Goal: Task Accomplishment & Management: Use online tool/utility

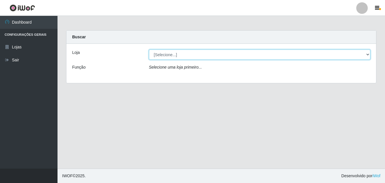
click at [185, 56] on select "[Selecione...] Ajubá Mercado" at bounding box center [260, 54] width 222 height 10
select select "402"
click at [149, 49] on select "[Selecione...] Ajubá Mercado" at bounding box center [260, 54] width 222 height 10
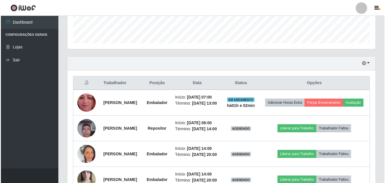
scroll to position [173, 0]
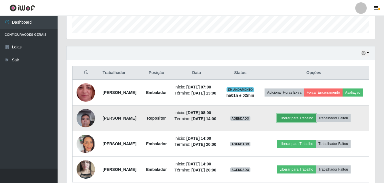
click at [308, 122] on button "Liberar para Trabalho" at bounding box center [296, 118] width 39 height 8
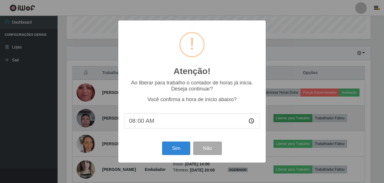
scroll to position [119, 306]
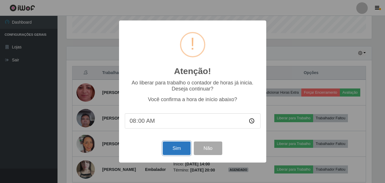
click at [175, 152] on button "Sim" at bounding box center [177, 148] width 28 height 14
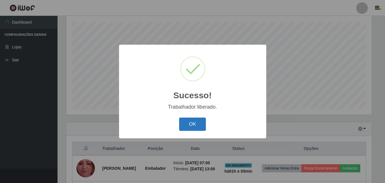
click at [197, 121] on button "OK" at bounding box center [192, 124] width 27 height 14
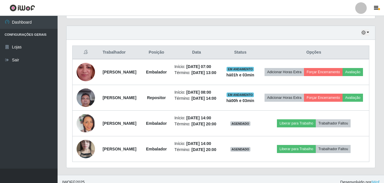
scroll to position [183, 0]
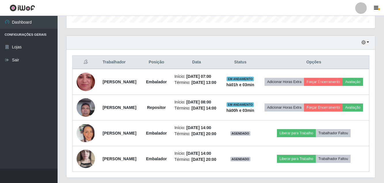
click at [360, 41] on div "Hoje 1 dia 3 dias 1 Semana Não encerrados" at bounding box center [220, 43] width 308 height 14
click at [365, 42] on icon "button" at bounding box center [363, 42] width 4 height 4
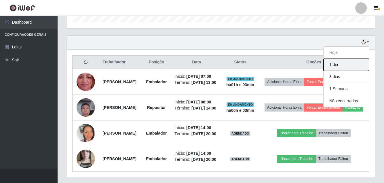
click at [367, 60] on button "1 dia" at bounding box center [345, 65] width 45 height 12
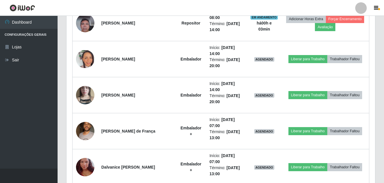
scroll to position [277, 0]
